Goal: Information Seeking & Learning: Learn about a topic

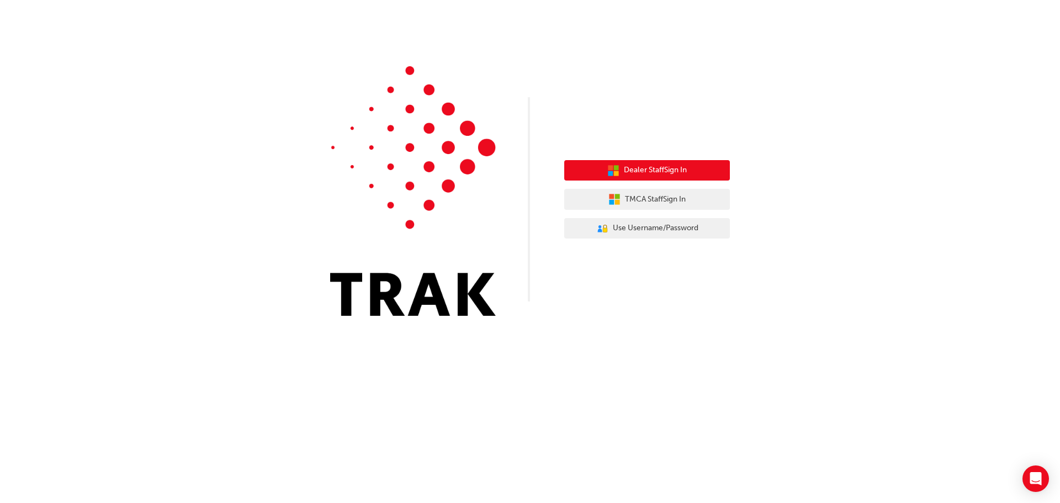
click at [697, 172] on button "Dealer Staff Sign In" at bounding box center [647, 170] width 166 height 21
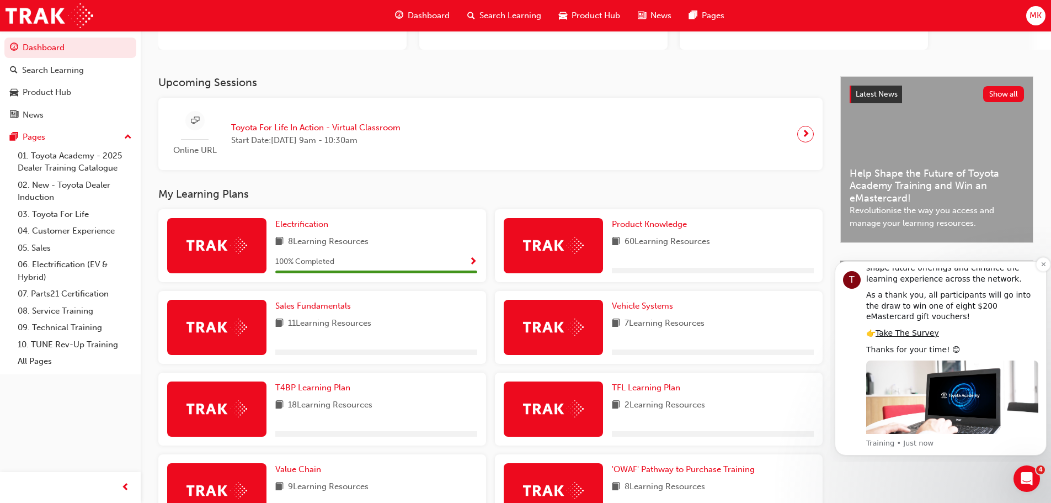
scroll to position [102, 0]
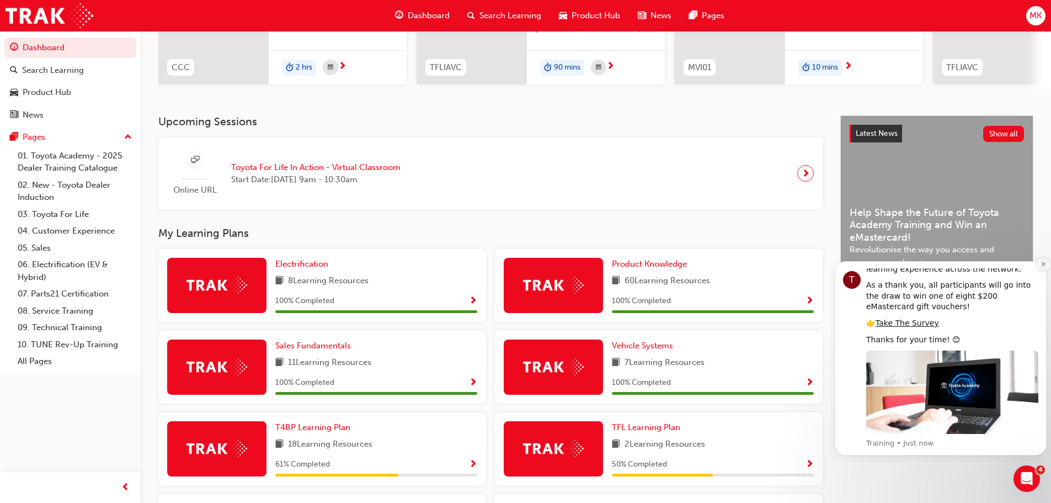
click at [1041, 263] on icon "Dismiss notification" at bounding box center [1044, 264] width 6 height 6
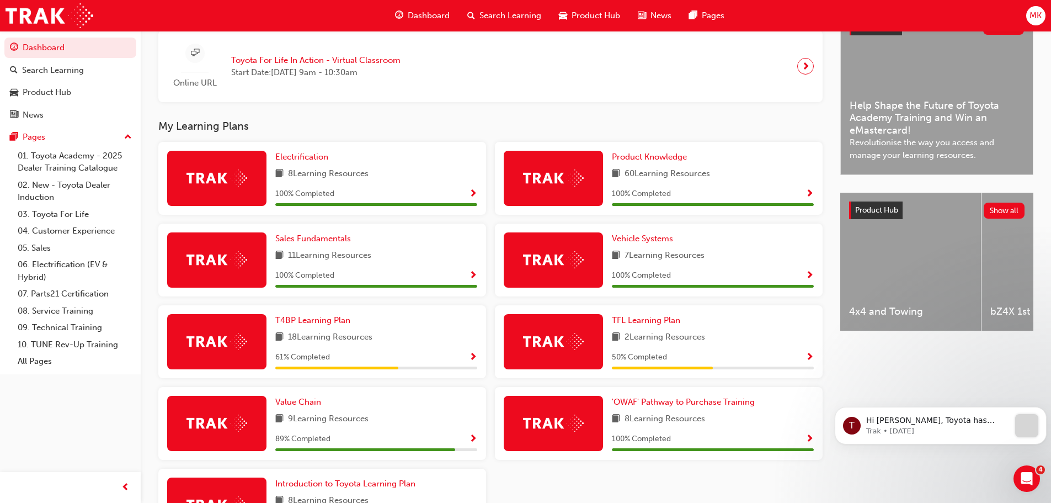
scroll to position [276, 0]
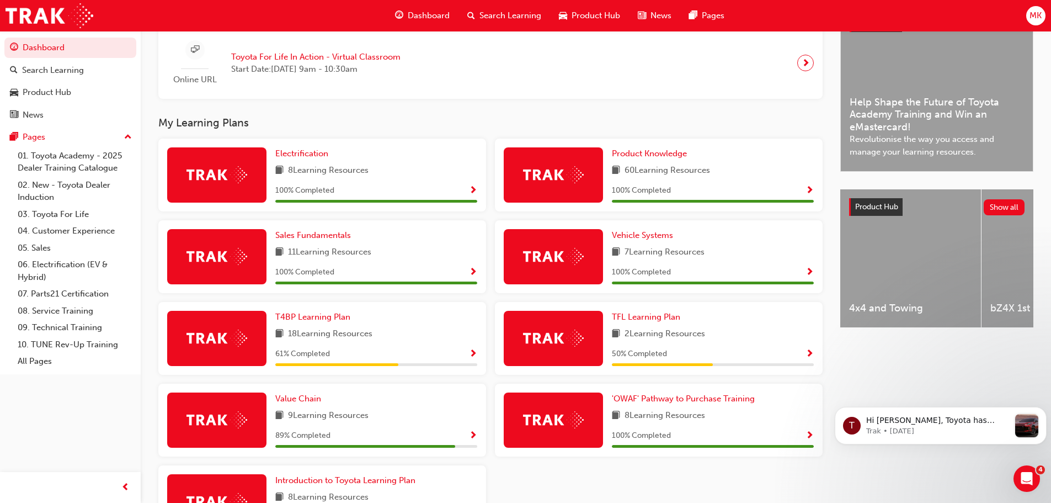
click at [808, 195] on span "Show Progress" at bounding box center [810, 191] width 8 height 10
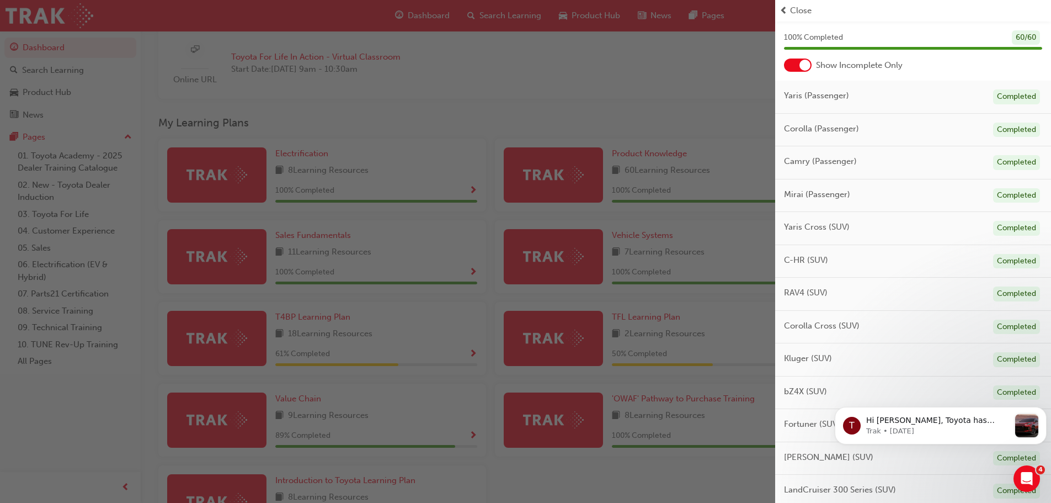
scroll to position [0, 0]
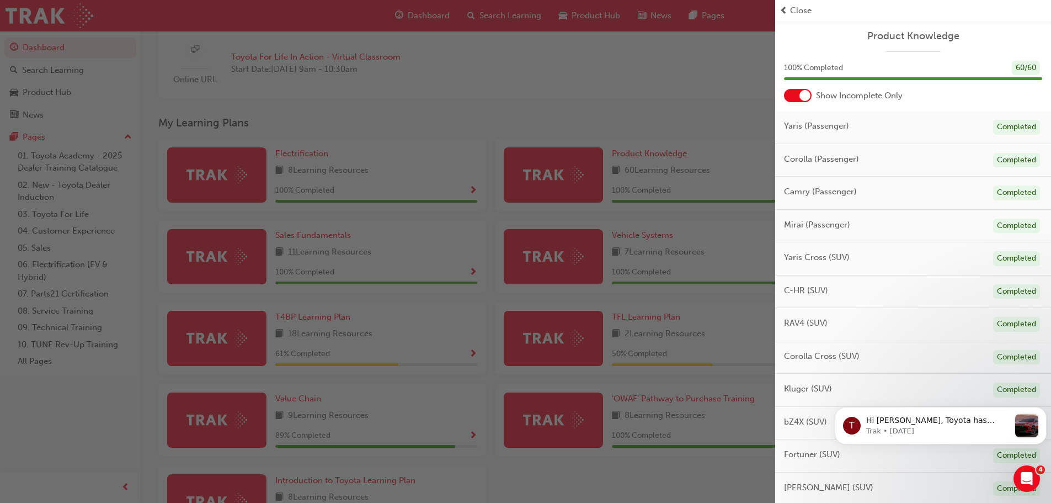
click at [815, 153] on span "Corolla (Passenger)" at bounding box center [821, 159] width 75 height 13
click at [702, 89] on div "button" at bounding box center [387, 251] width 775 height 503
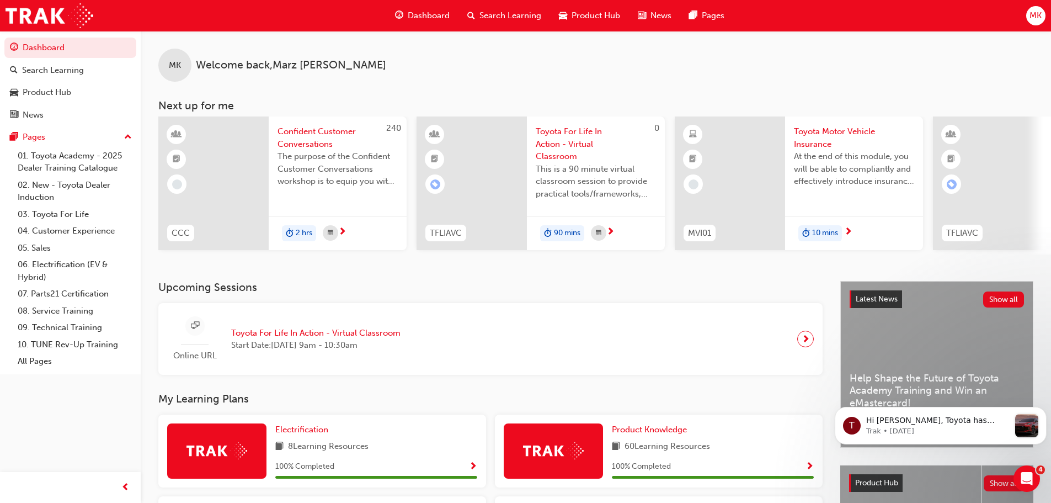
click at [512, 16] on span "Search Learning" at bounding box center [511, 15] width 62 height 13
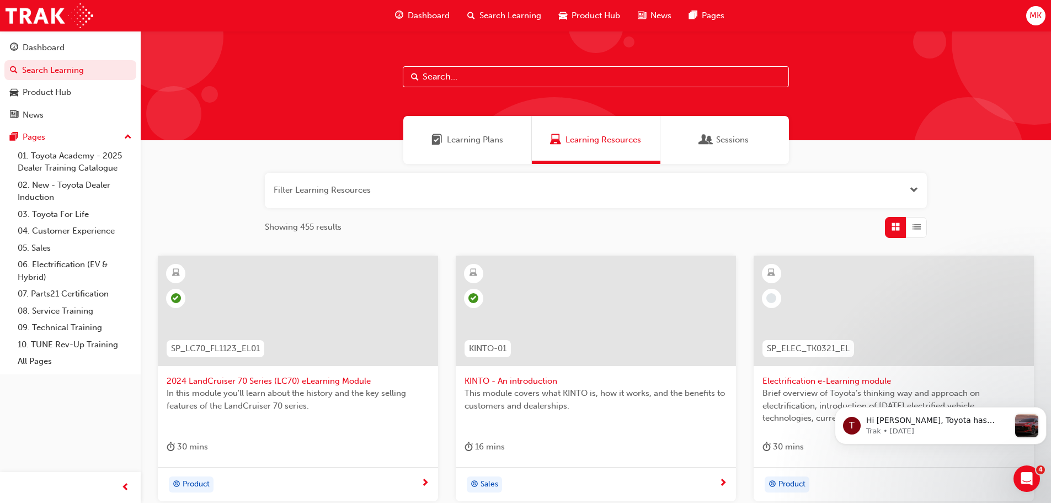
click at [558, 79] on input "text" at bounding box center [596, 76] width 386 height 21
type input "v"
type input "corolla"
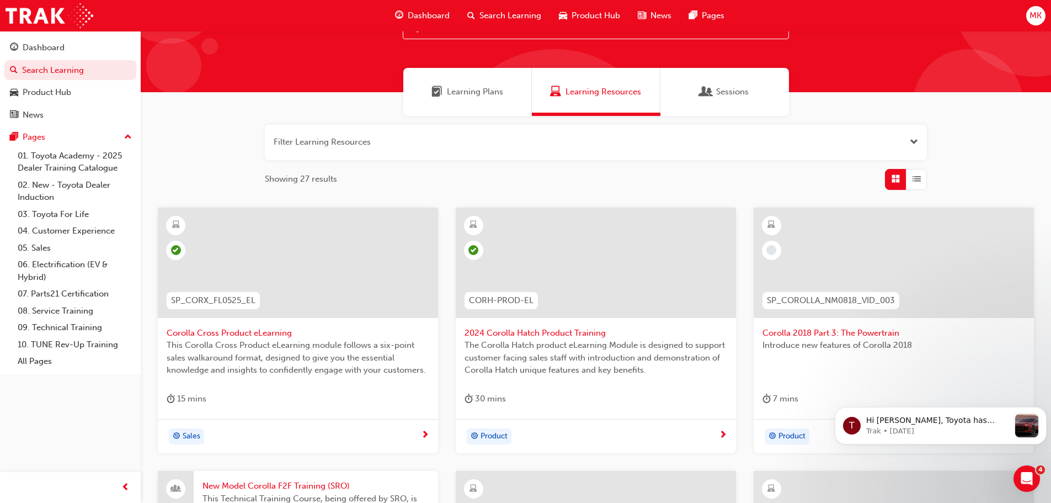
scroll to position [110, 0]
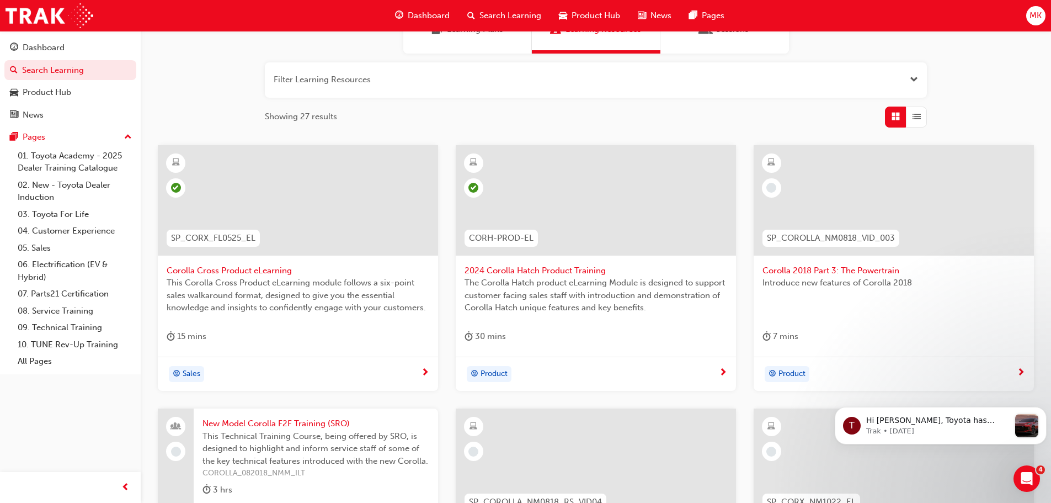
click at [566, 271] on span "2024 Corolla Hatch Product Training" at bounding box center [596, 270] width 263 height 13
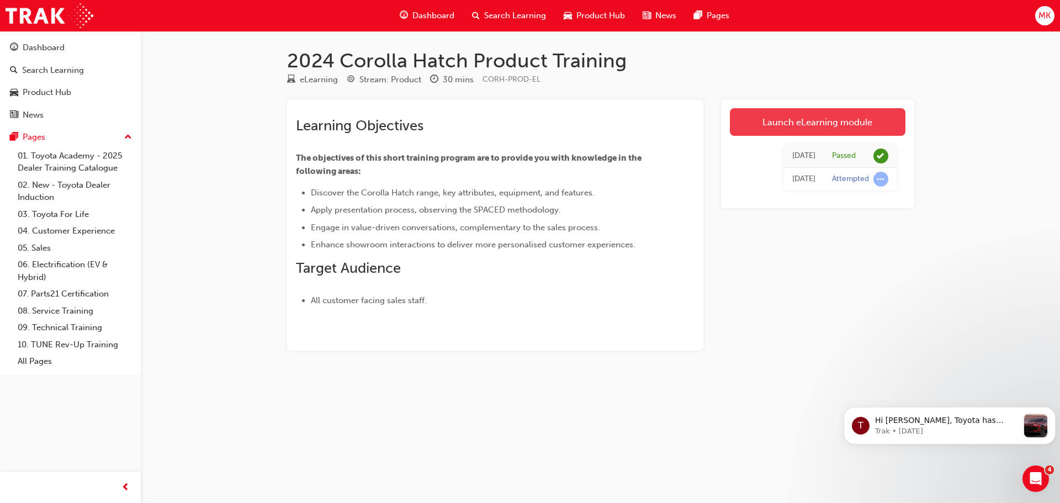
click at [852, 118] on link "Launch eLearning module" at bounding box center [817, 122] width 175 height 28
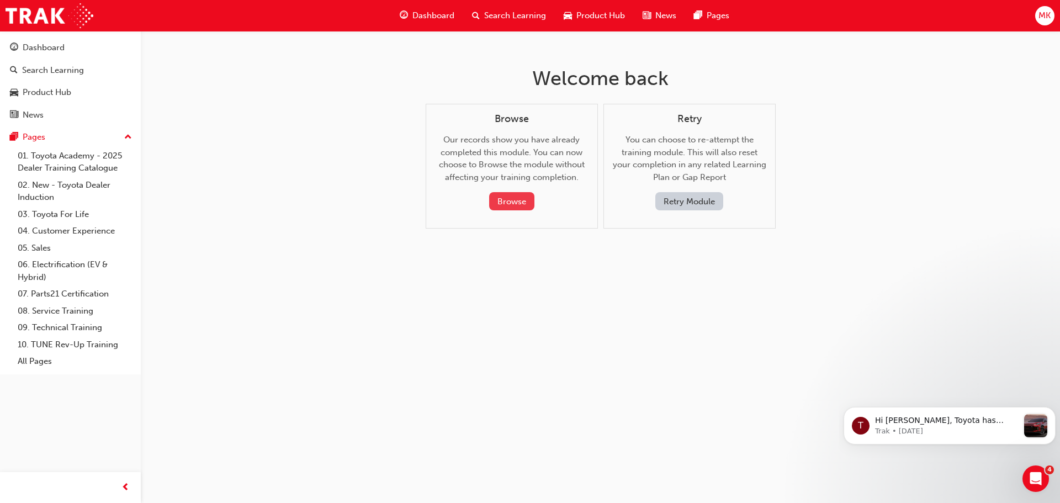
click at [501, 203] on button "Browse" at bounding box center [511, 201] width 45 height 18
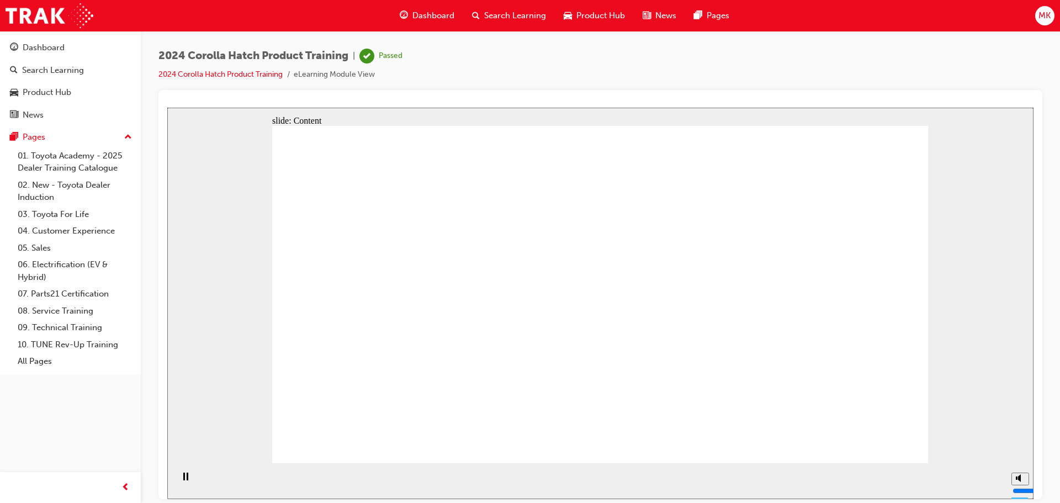
click at [423, 13] on span "Dashboard" at bounding box center [433, 15] width 42 height 13
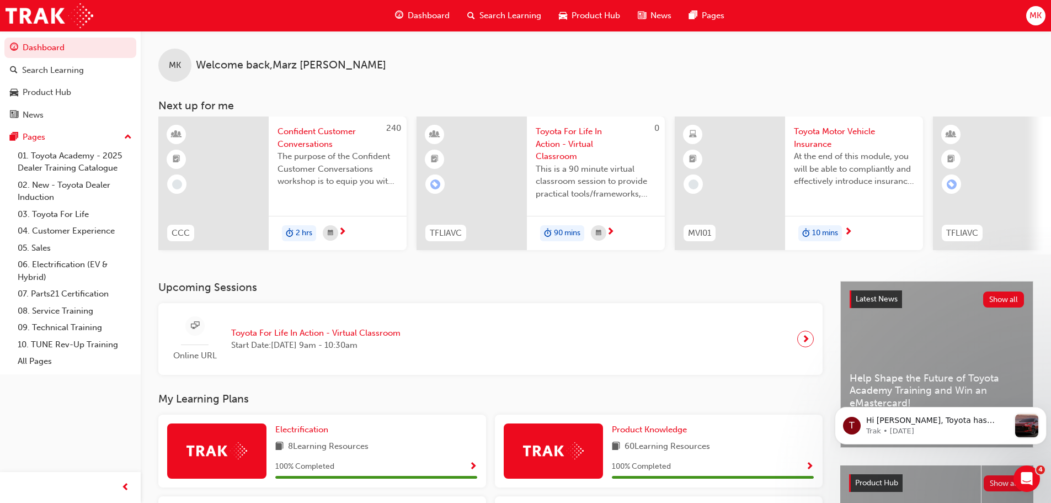
click at [494, 14] on span "Search Learning" at bounding box center [511, 15] width 62 height 13
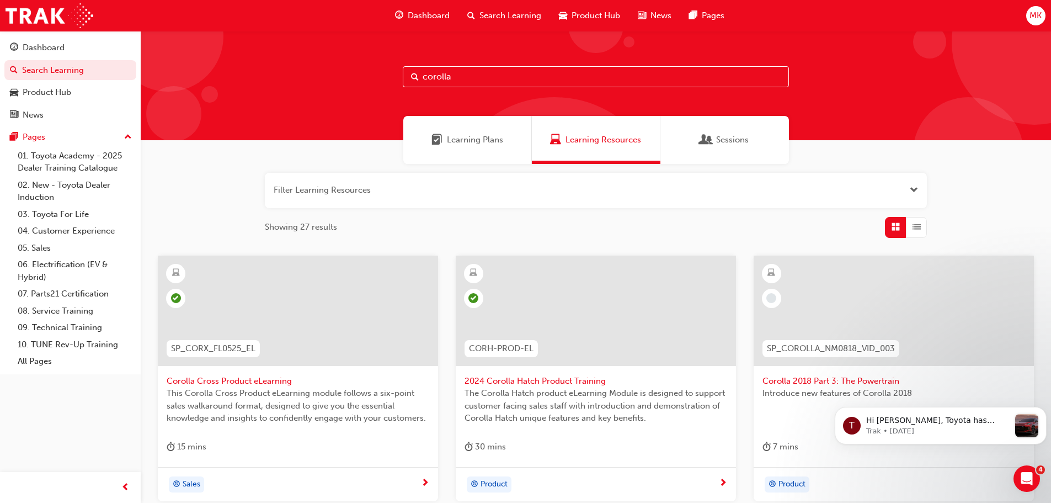
drag, startPoint x: 461, startPoint y: 77, endPoint x: 312, endPoint y: 82, distance: 149.6
click at [312, 82] on div "corolla" at bounding box center [596, 85] width 911 height 109
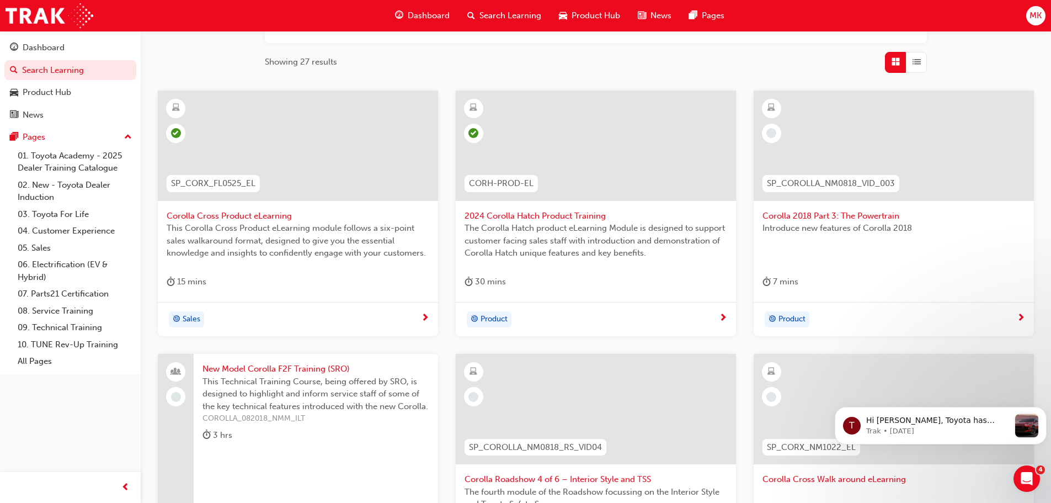
scroll to position [166, 0]
click at [408, 312] on div "Sales" at bounding box center [294, 319] width 254 height 17
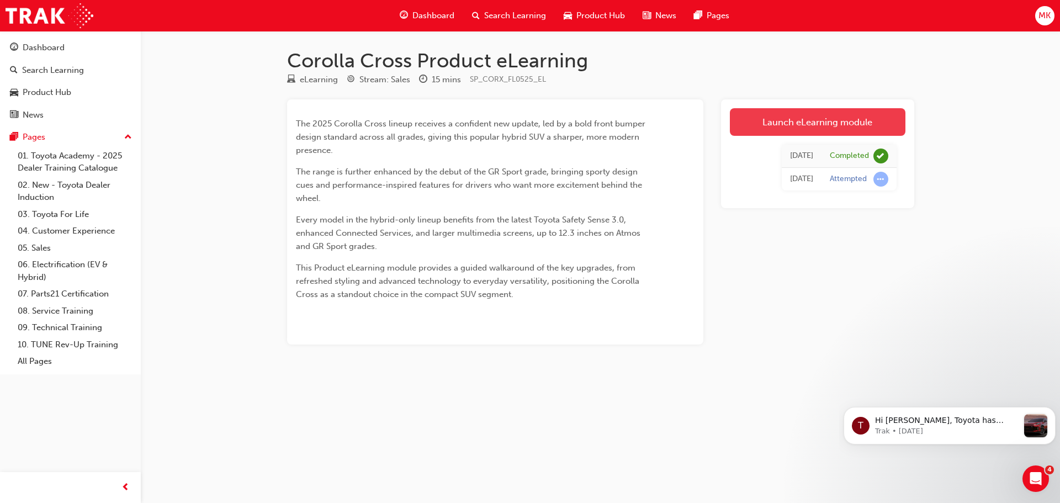
click at [817, 123] on link "Launch eLearning module" at bounding box center [817, 122] width 175 height 28
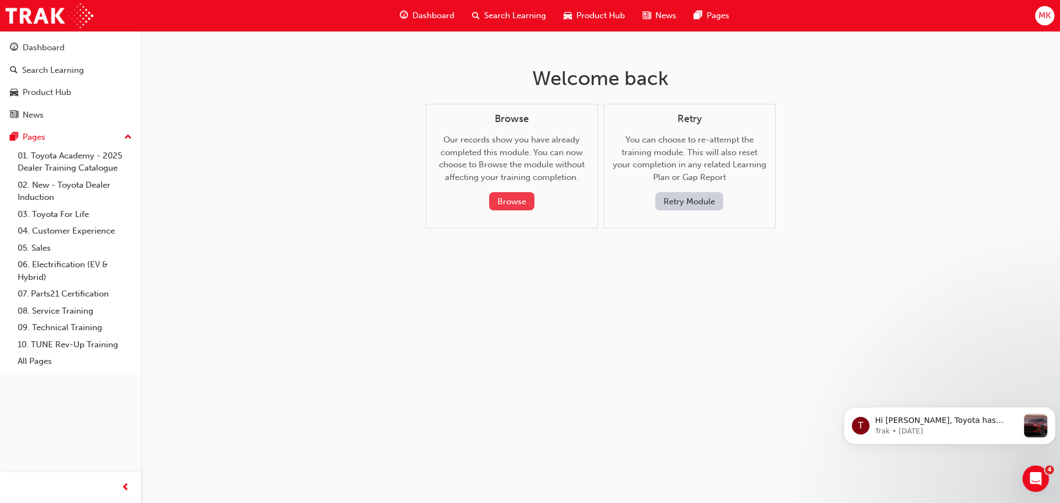
click at [508, 195] on button "Browse" at bounding box center [511, 201] width 45 height 18
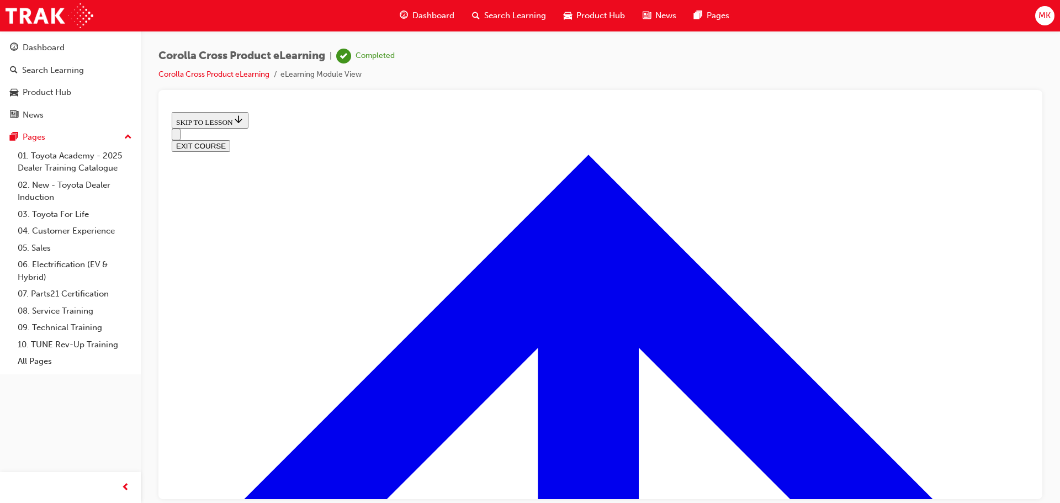
scroll to position [456, 0]
click at [249, 76] on link "Corolla Cross Product eLearning" at bounding box center [213, 74] width 111 height 9
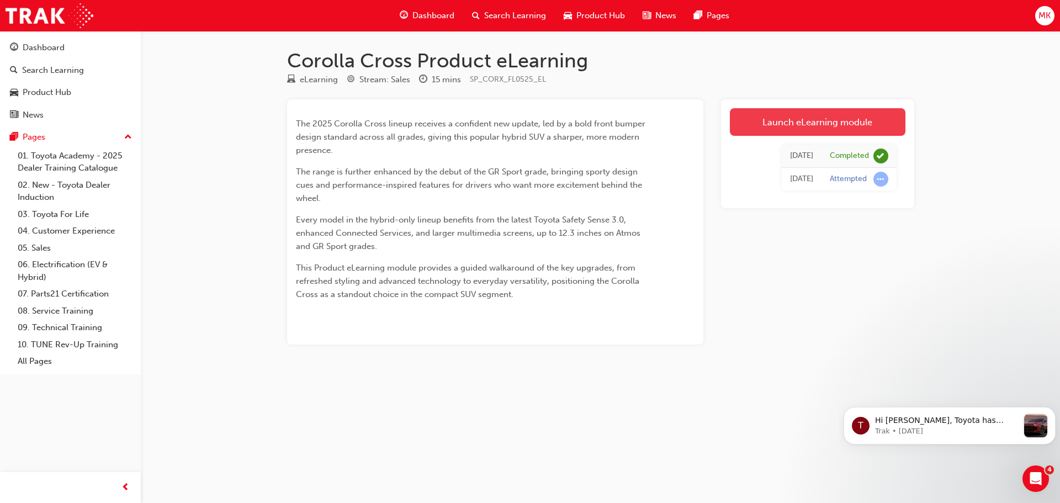
click at [829, 123] on link "Launch eLearning module" at bounding box center [817, 122] width 175 height 28
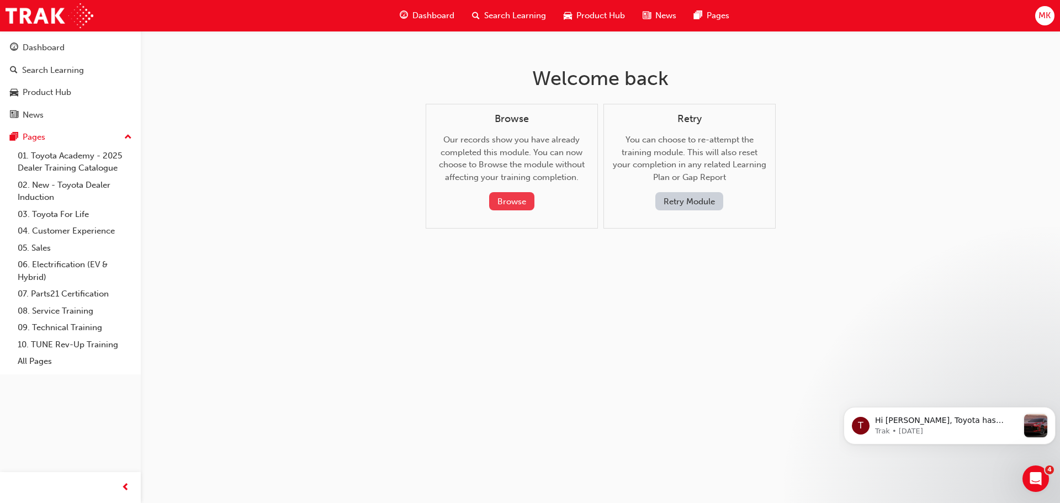
click at [513, 203] on button "Browse" at bounding box center [511, 201] width 45 height 18
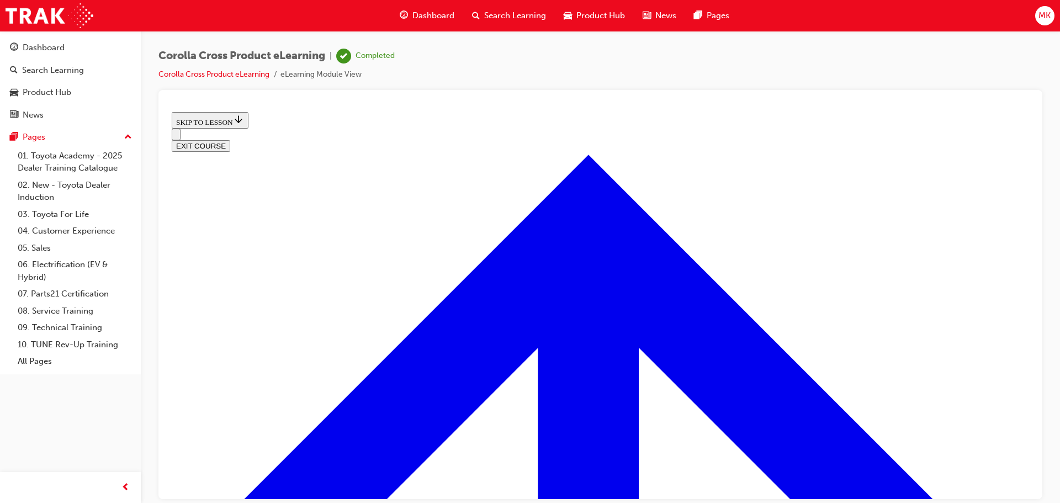
scroll to position [39, 0]
click at [179, 136] on icon "Open navigation menu" at bounding box center [181, 140] width 11 height 8
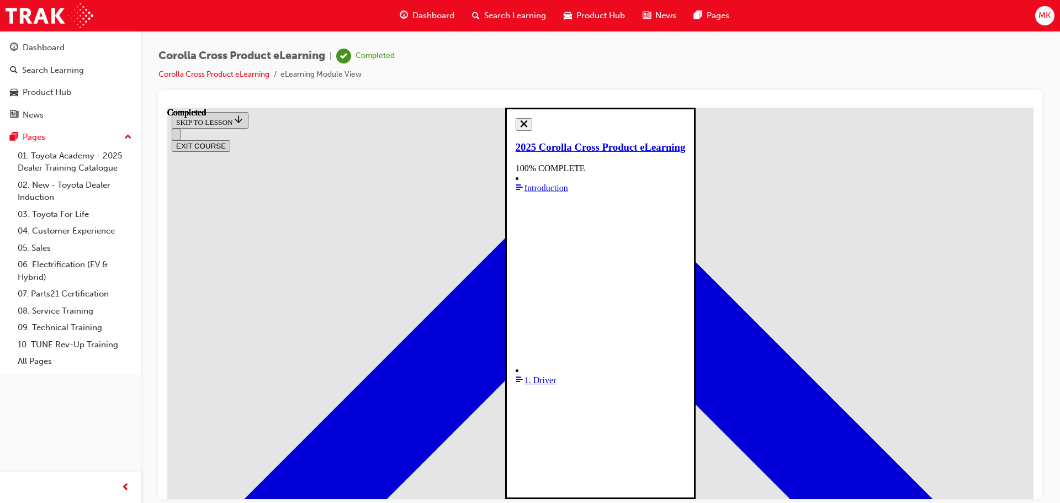
scroll to position [210, 0]
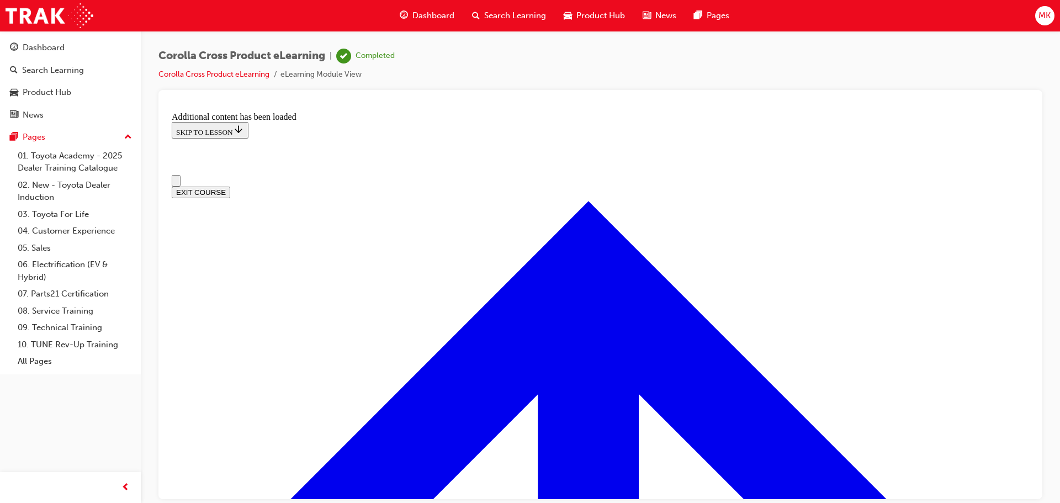
scroll to position [0, 0]
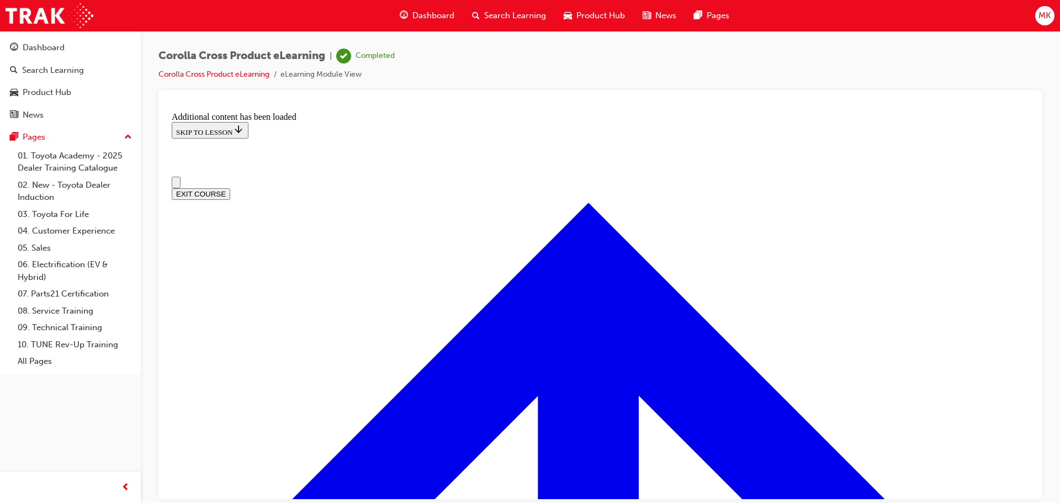
click at [176, 184] on icon "Open navigation menu" at bounding box center [176, 184] width 0 height 0
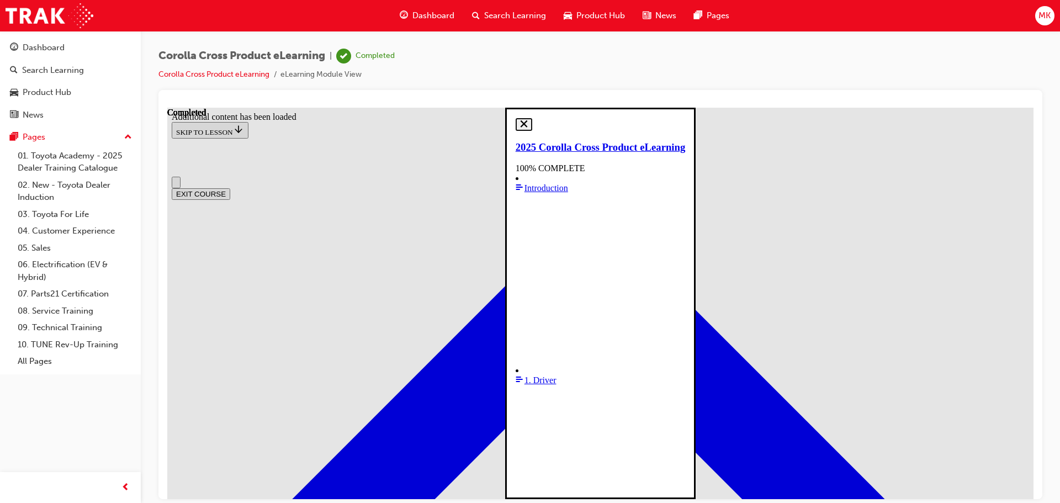
click at [524, 192] on span "Introduction" at bounding box center [546, 187] width 44 height 9
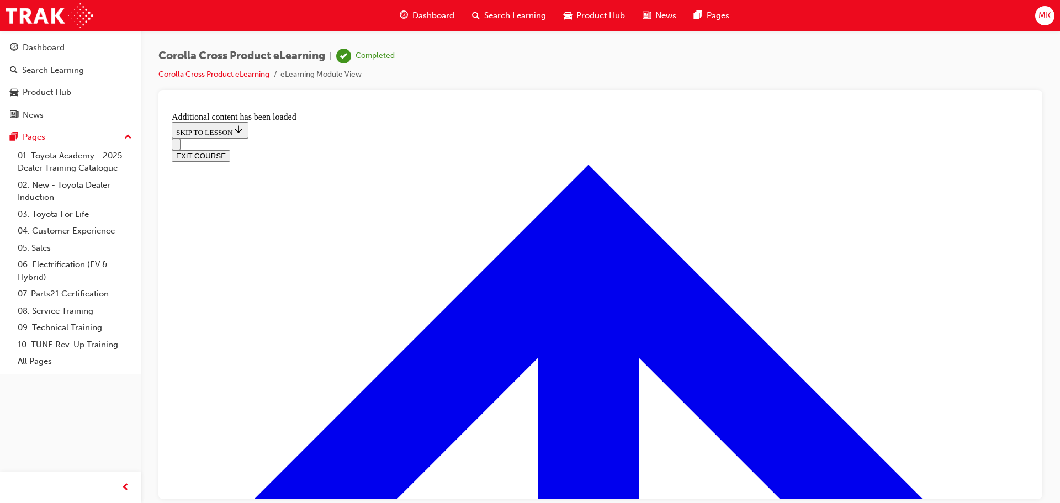
scroll to position [2227, 0]
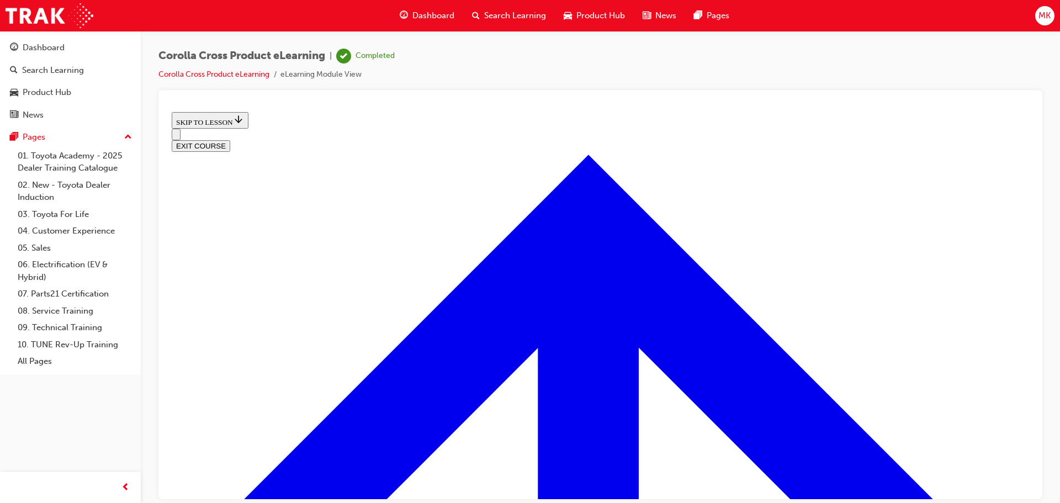
scroll to position [2150, 0]
